Goal: Complete application form: Complete application form

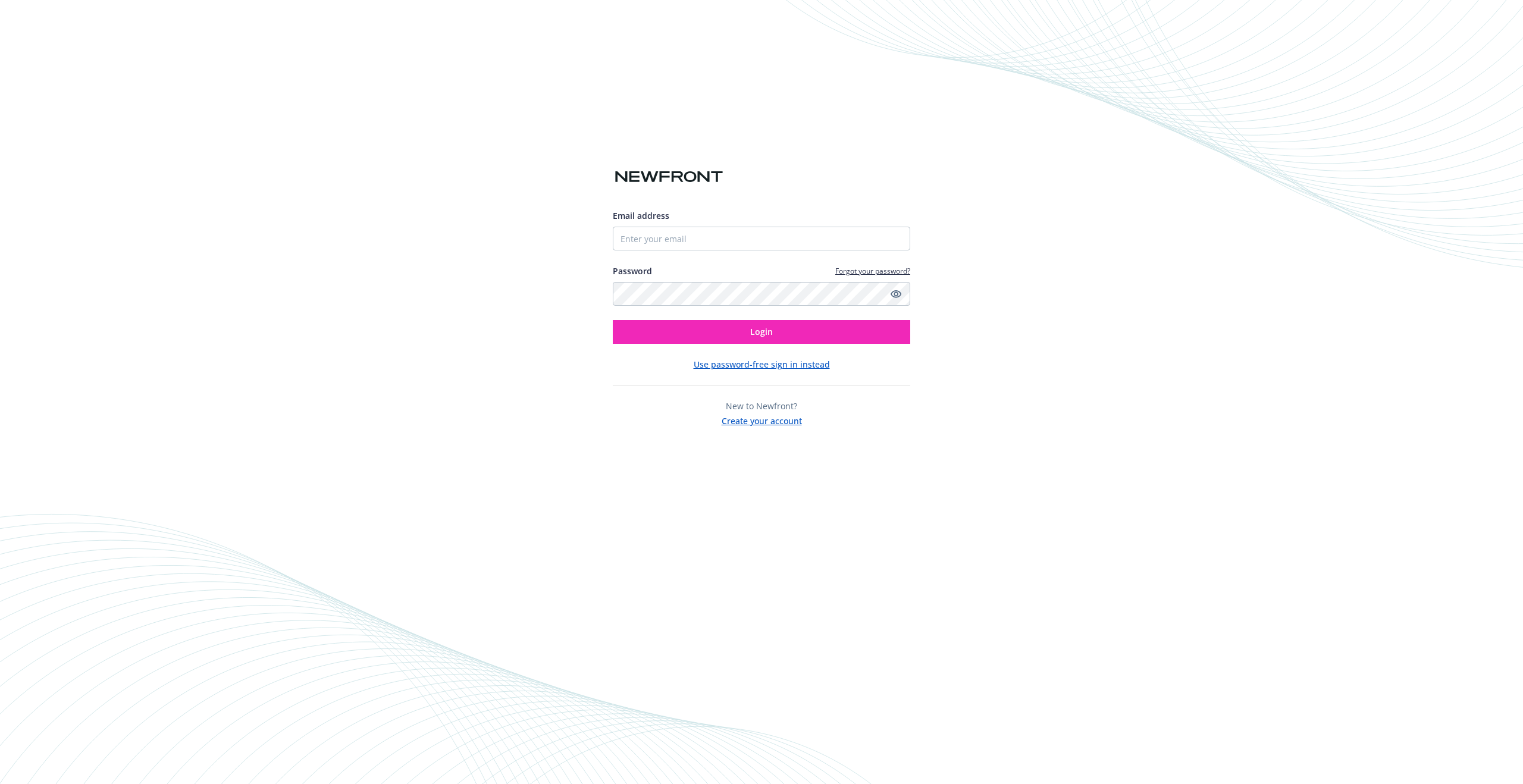
click at [760, 422] on button "Create your account" at bounding box center [762, 419] width 81 height 15
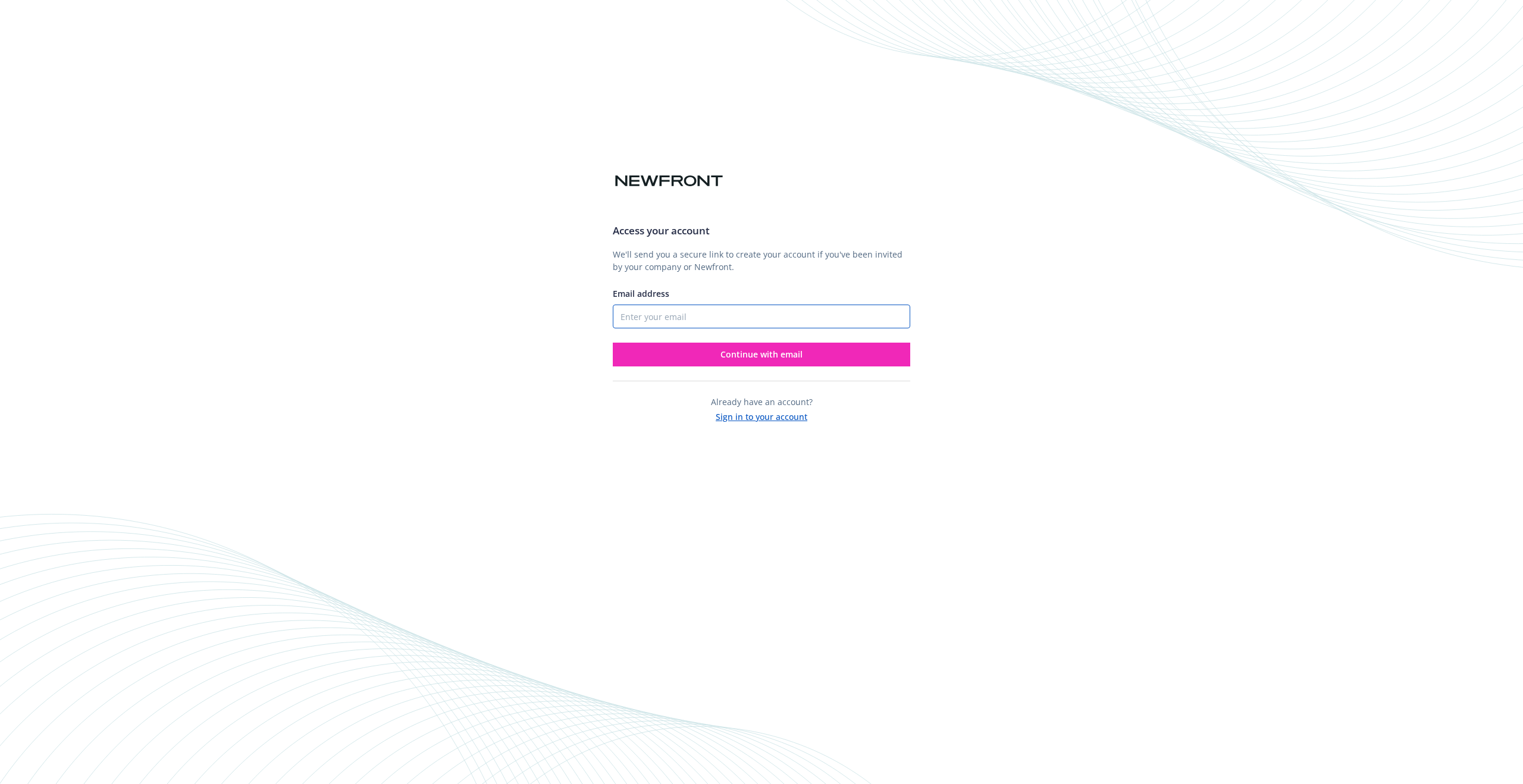
click at [669, 316] on input "Email address" at bounding box center [761, 316] width 297 height 24
